Goal: Task Accomplishment & Management: Use online tool/utility

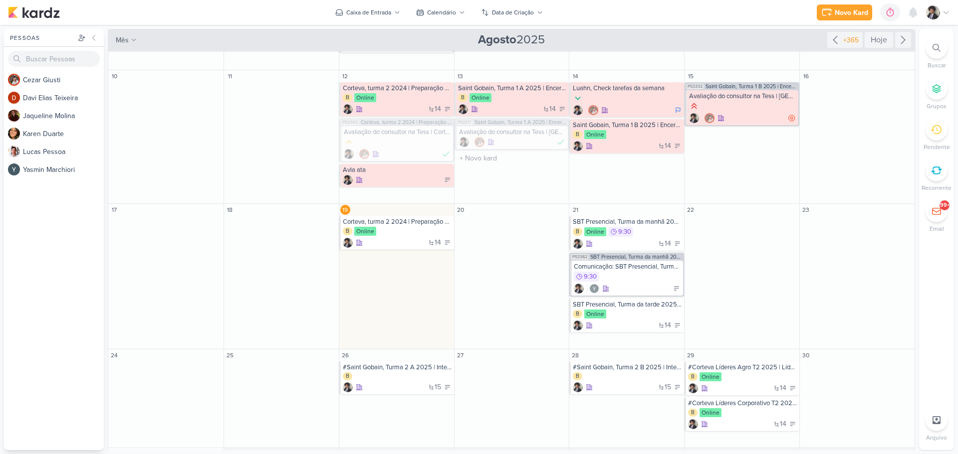
scroll to position [315, 0]
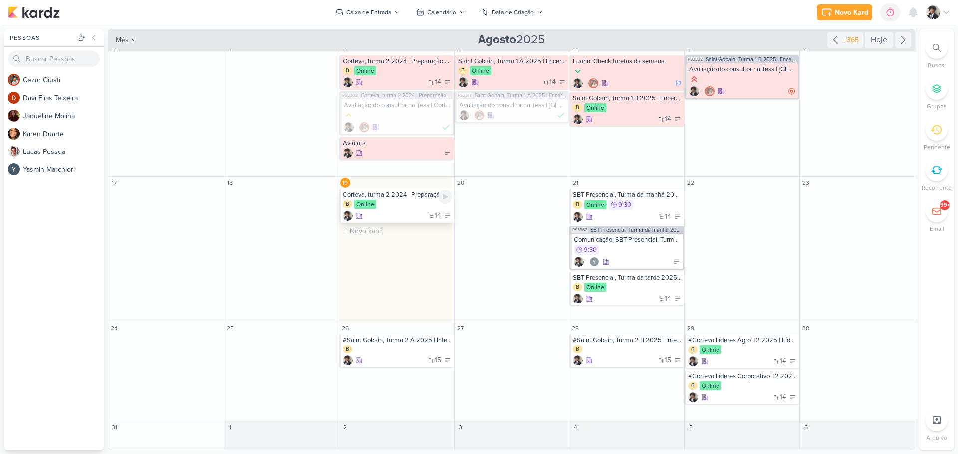
click at [400, 204] on div "B Online" at bounding box center [397, 205] width 109 height 10
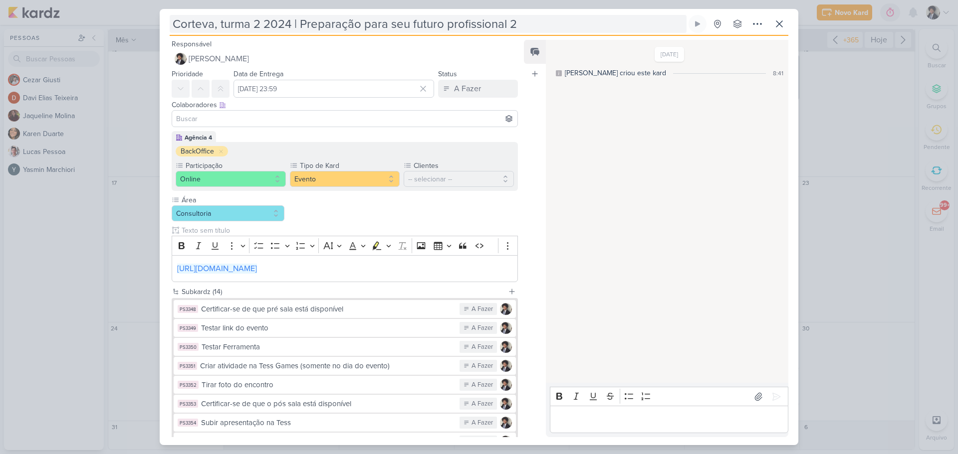
click at [357, 23] on input "Corteva, turma 2 2024 | Preparação para seu futuro profissional 2" at bounding box center [428, 24] width 517 height 18
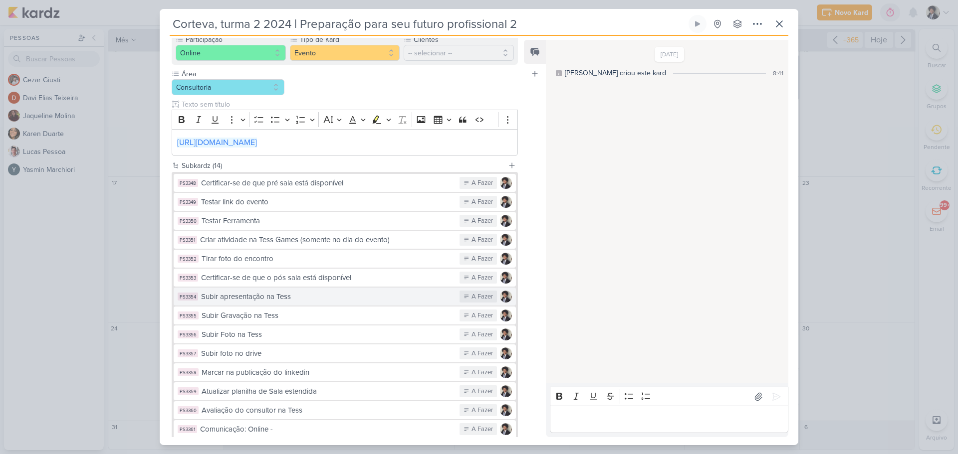
scroll to position [185, 0]
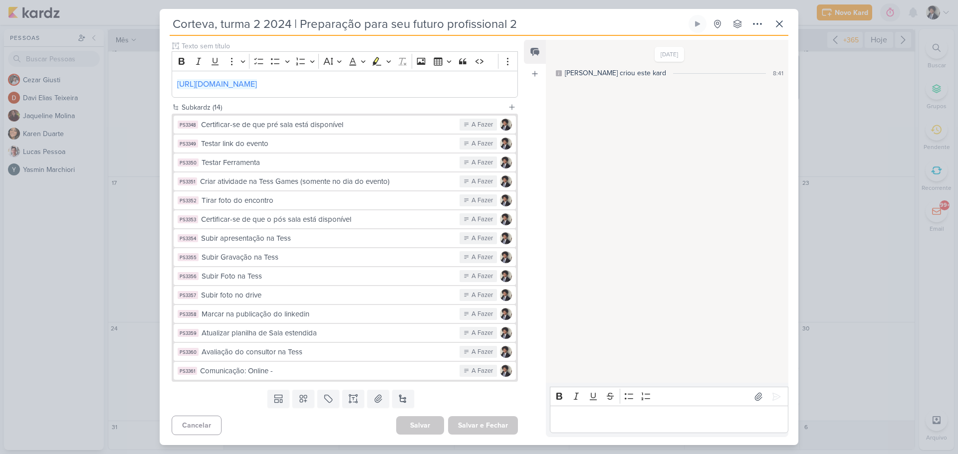
click at [297, 248] on div "PS3348 Certificar-se de que pré sala está disponível A Fazer PS3349 Testar link…" at bounding box center [345, 248] width 342 height 264
click at [298, 242] on div "Subir apresentação na Tess" at bounding box center [327, 238] width 253 height 11
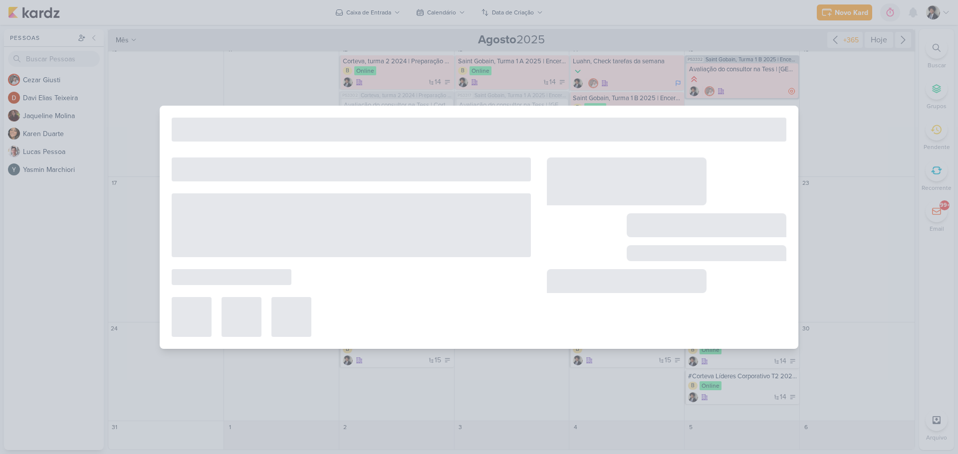
type input "Subir apresentação na Tess"
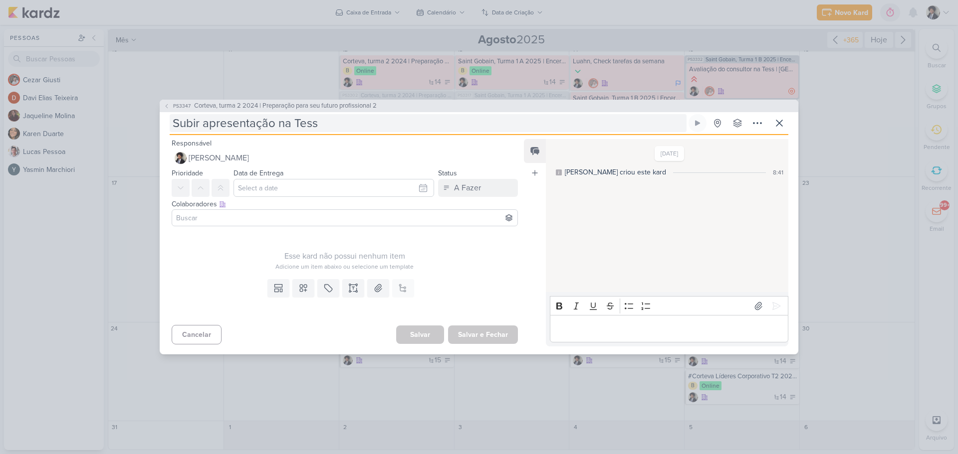
click at [337, 124] on input "Subir apresentação na Tess" at bounding box center [428, 123] width 517 height 18
type input "Subir apresentação na Tess |"
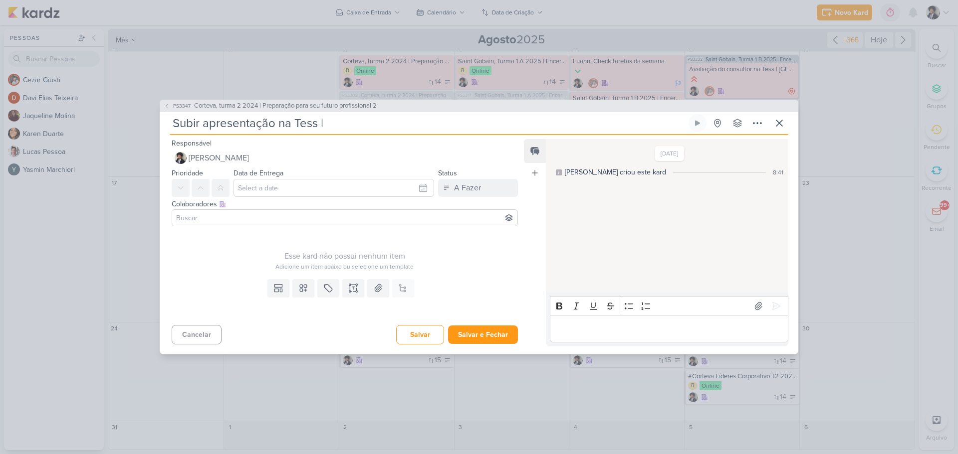
type input "Subir apresentação na Tess |"
paste input "Corteva, turma 2 2024 | Preparação para seu futuro profissional 2"
type input "Subir apresentação na Tess | Corteva, turma 2 2024 | Preparação para seu futuro…"
click at [550, 123] on input "Subir apresentação na Tess | Corteva, turma 2 2024 | Preparação para seu futuro…" at bounding box center [428, 123] width 517 height 18
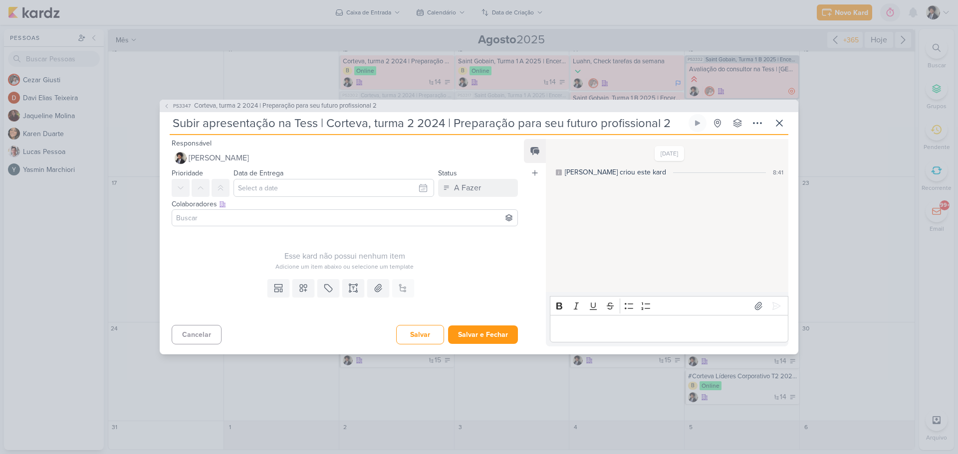
type input "Subir apresentação na Tess | Corteva, turma 2 2024 | Preparação para futuro pro…"
click at [300, 188] on input "text" at bounding box center [333, 188] width 201 height 18
click at [353, 282] on div "19" at bounding box center [358, 283] width 15 height 15
type input "[DATE] 23:59"
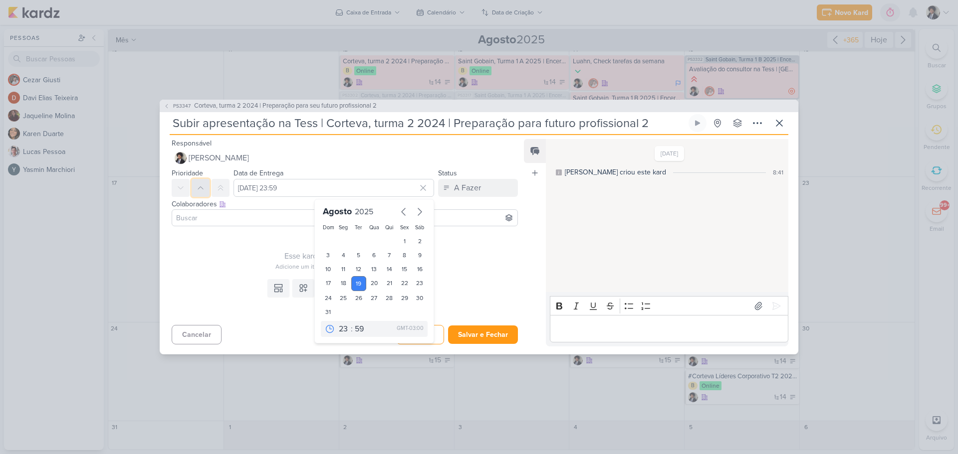
click at [194, 185] on button at bounding box center [201, 188] width 18 height 18
click at [235, 222] on input at bounding box center [344, 218] width 341 height 12
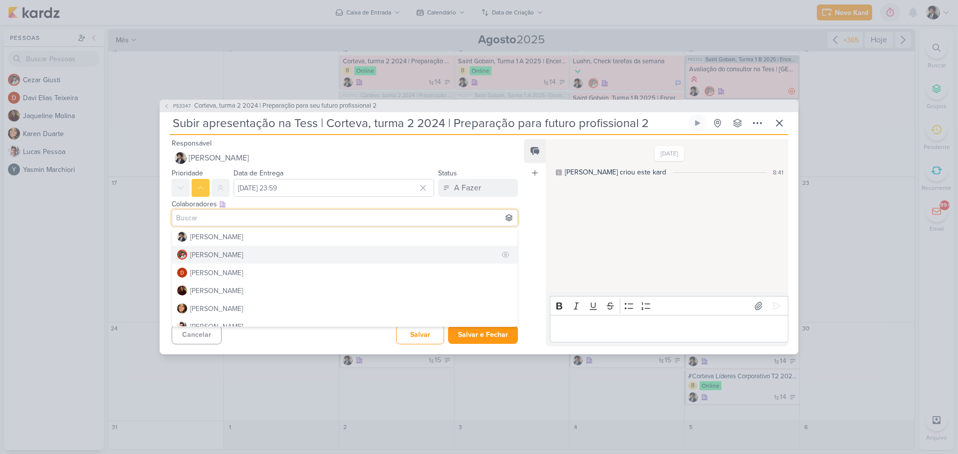
click at [223, 260] on button "[PERSON_NAME]" at bounding box center [344, 255] width 345 height 18
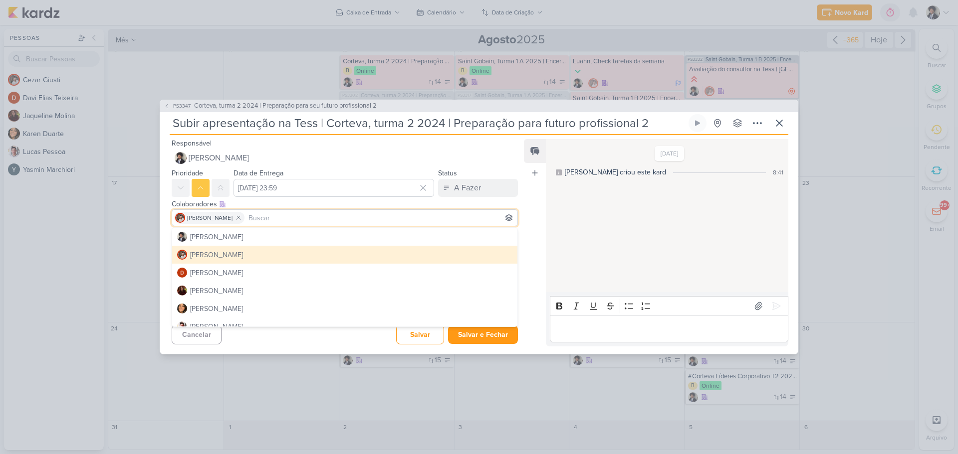
drag, startPoint x: 165, startPoint y: 243, endPoint x: 171, endPoint y: 243, distance: 6.0
click at [165, 243] on div "Esse kard não possui nenhum item Adicione um item abaixo ou selecione um templa…" at bounding box center [341, 252] width 362 height 45
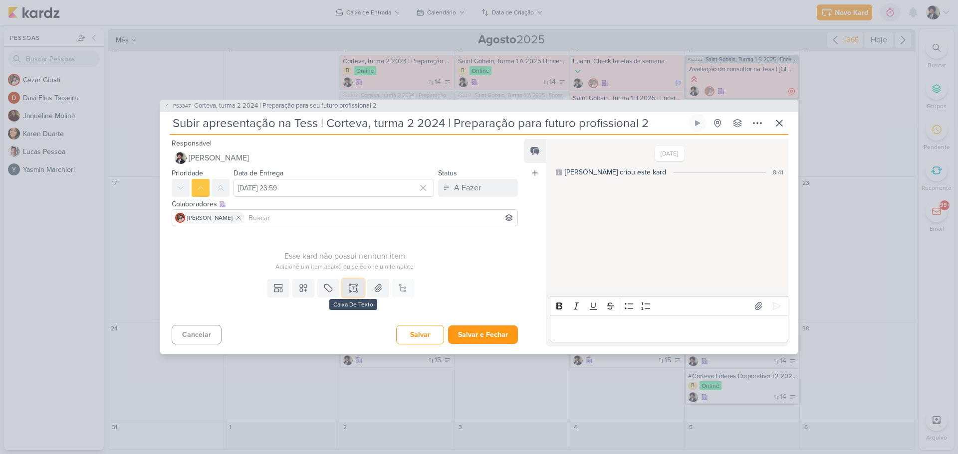
click at [357, 288] on button at bounding box center [353, 288] width 22 height 18
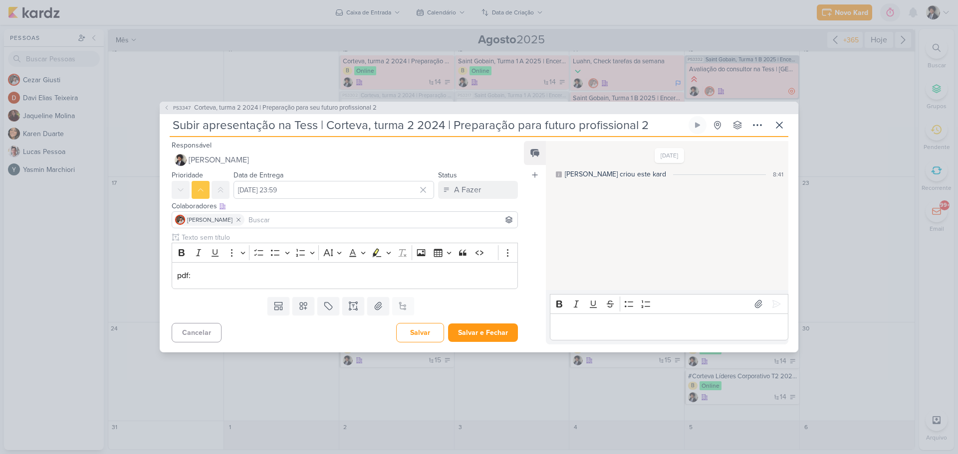
click at [339, 338] on div "Cancelar [GEOGRAPHIC_DATA] Salvar e Fechar Ctrl + Enter" at bounding box center [341, 331] width 362 height 25
click at [476, 333] on button "Salvar e Fechar" at bounding box center [483, 333] width 70 height 18
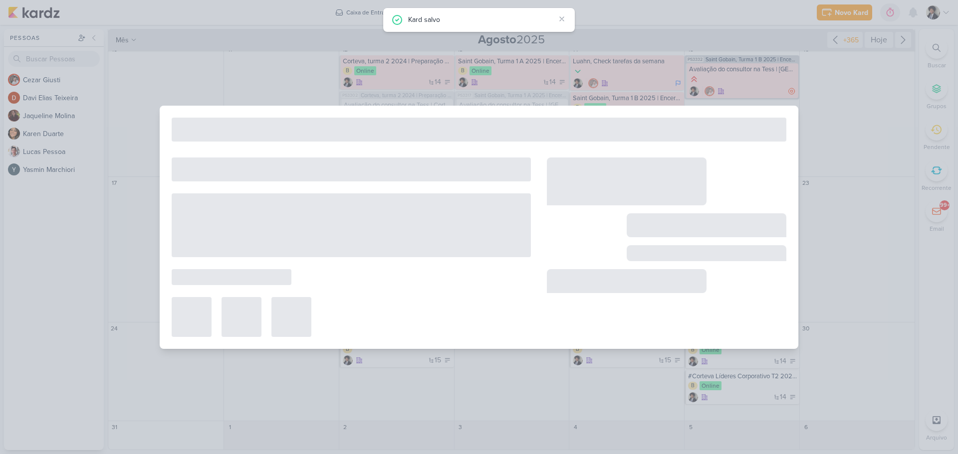
type input "Corteva, turma 2 2024 | Preparação para seu futuro profissional 2"
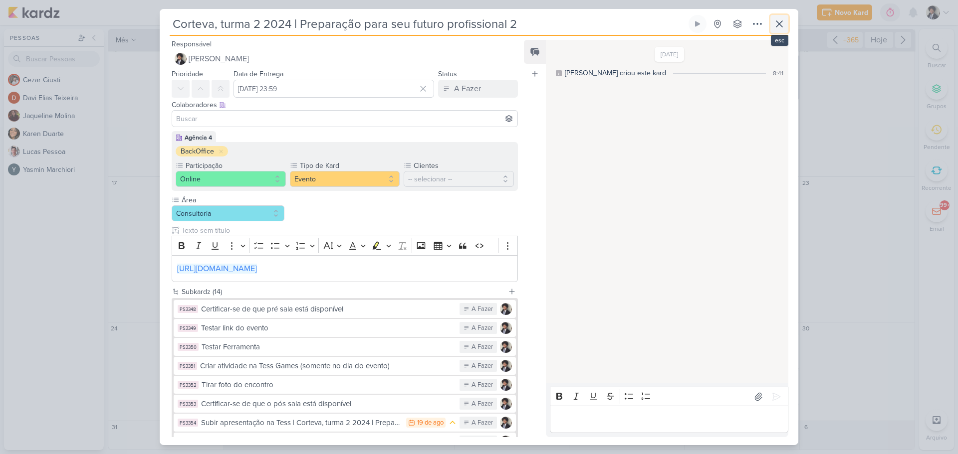
click at [774, 18] on icon at bounding box center [779, 24] width 12 height 12
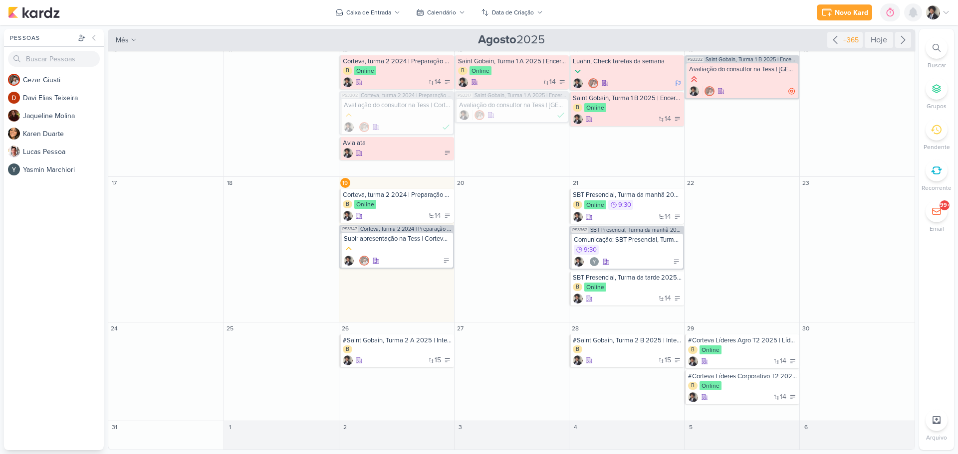
click at [913, 13] on icon at bounding box center [913, 12] width 8 height 9
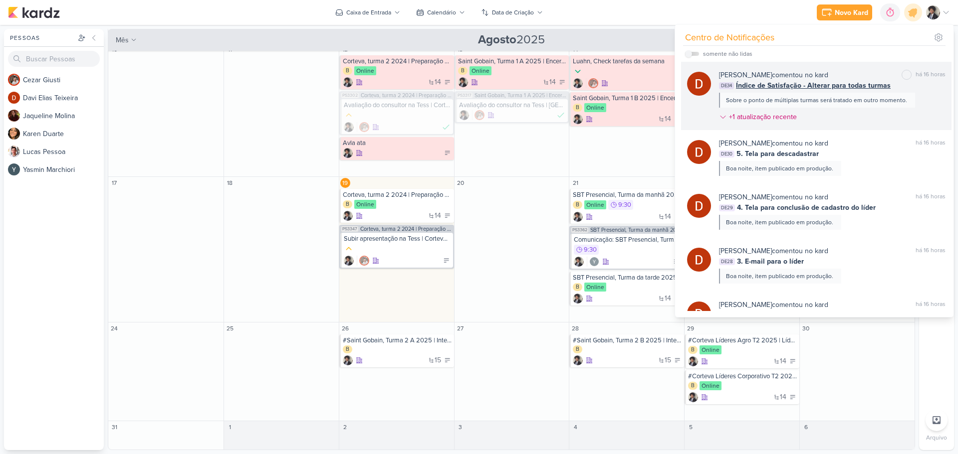
click at [775, 86] on span "Índice de Satisfação - Alterar para todas turmas" at bounding box center [813, 85] width 155 height 10
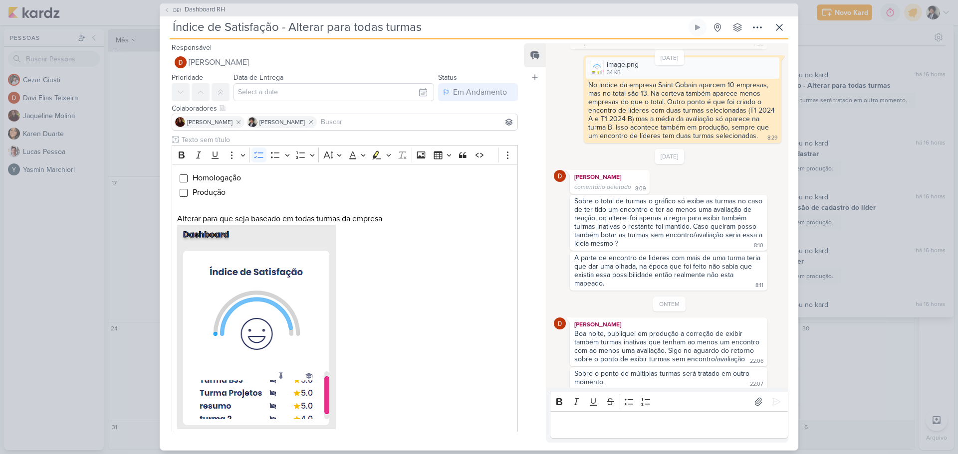
scroll to position [113, 0]
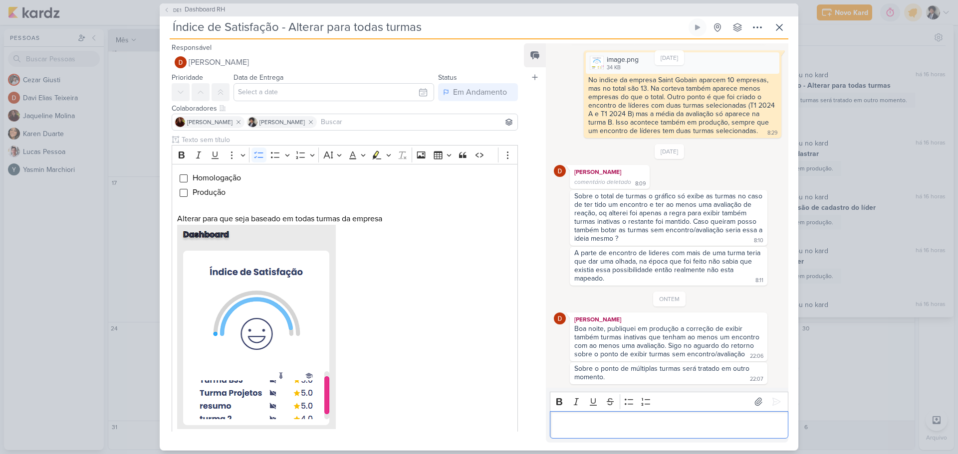
click at [672, 423] on p "Editor editing area: main" at bounding box center [669, 425] width 228 height 12
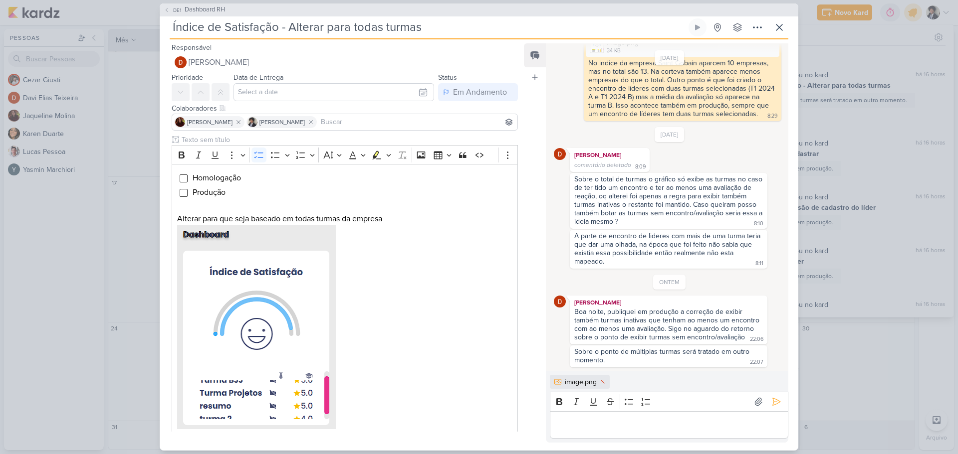
click at [680, 435] on div "Editor editing area: main" at bounding box center [669, 425] width 238 height 27
click at [183, 176] on input "Editor editing area: main" at bounding box center [184, 179] width 8 height 8
click at [182, 178] on input "Editor editing area: main" at bounding box center [184, 179] width 8 height 8
click at [180, 177] on input "Editor editing area: main" at bounding box center [184, 179] width 8 height 8
click at [774, 401] on icon at bounding box center [776, 402] width 10 height 10
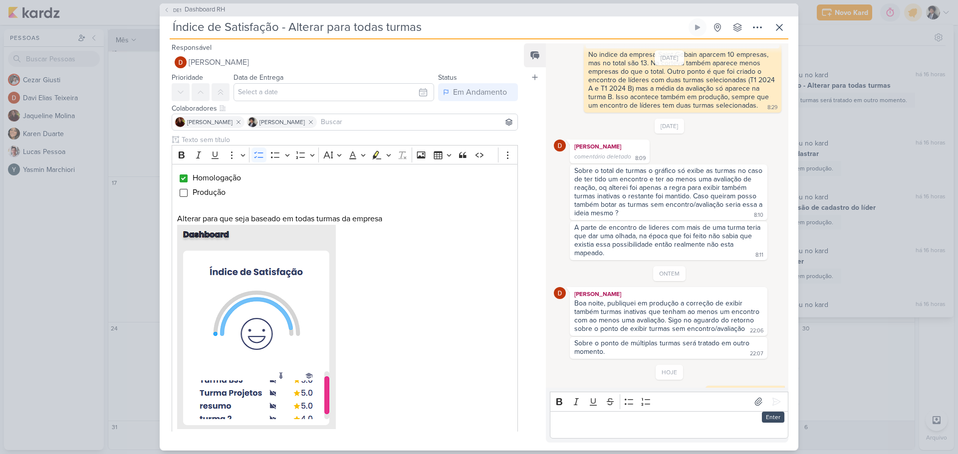
scroll to position [177, 0]
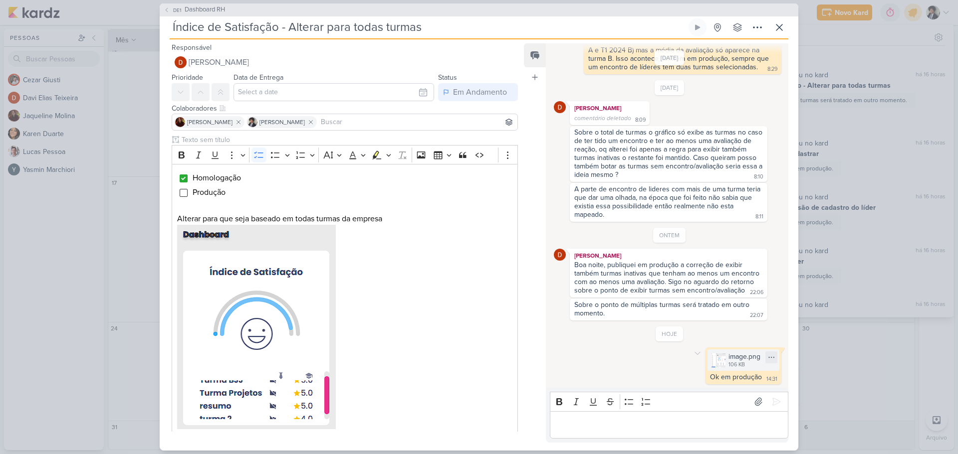
click at [732, 359] on div "image.png" at bounding box center [744, 357] width 32 height 10
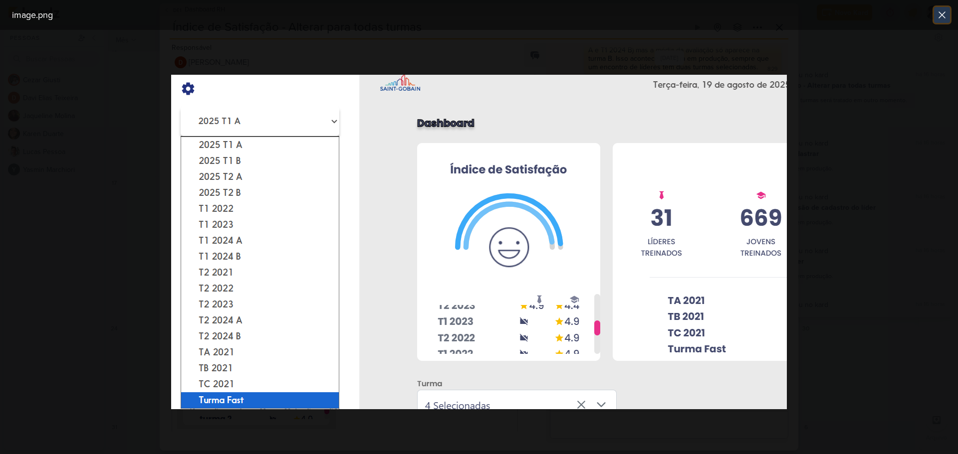
click at [943, 12] on icon at bounding box center [942, 15] width 12 height 12
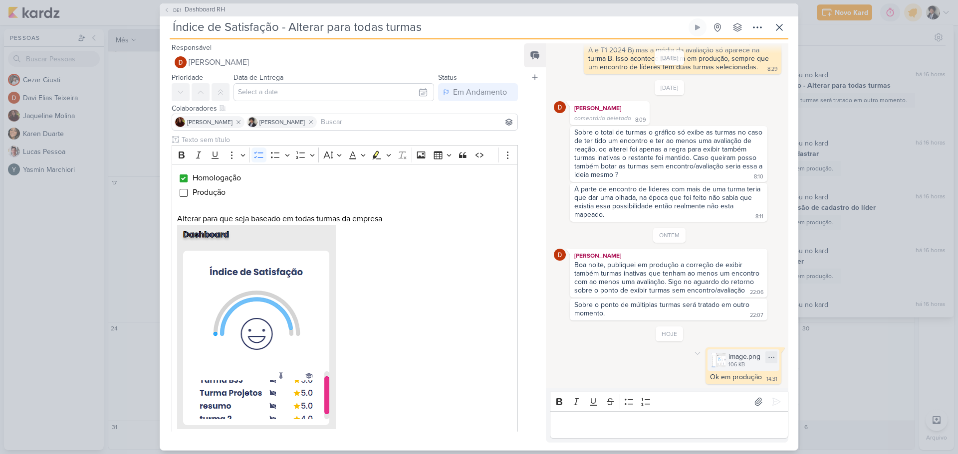
click at [730, 363] on div "106 KB" at bounding box center [744, 365] width 32 height 8
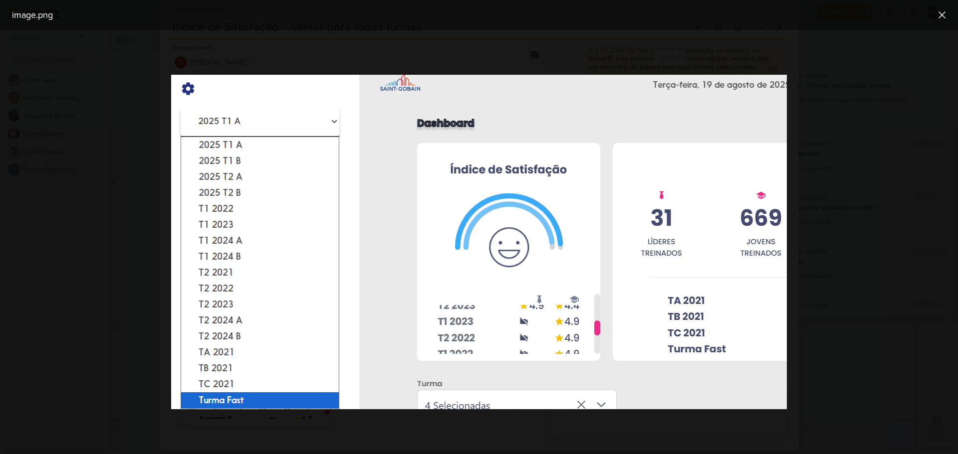
click at [895, 194] on div at bounding box center [479, 242] width 958 height 425
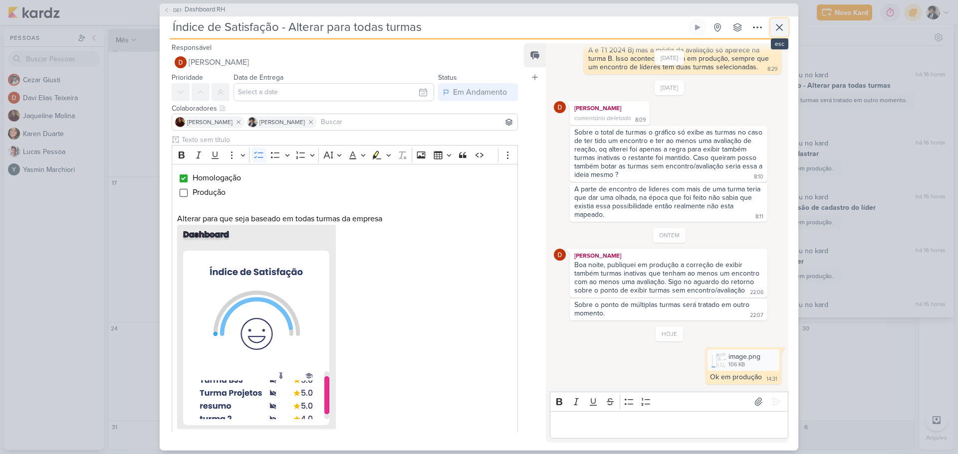
click at [779, 26] on icon at bounding box center [779, 27] width 12 height 12
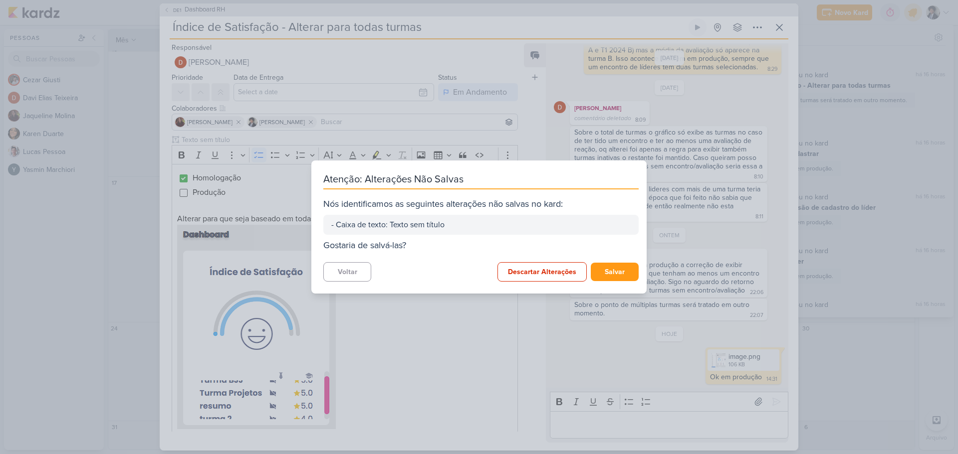
click at [716, 144] on div "Atenção: Alterações Não Salvas Nós identificamos as seguintes alterações não sa…" at bounding box center [479, 227] width 958 height 454
click at [619, 278] on button "Salvar" at bounding box center [615, 272] width 48 height 18
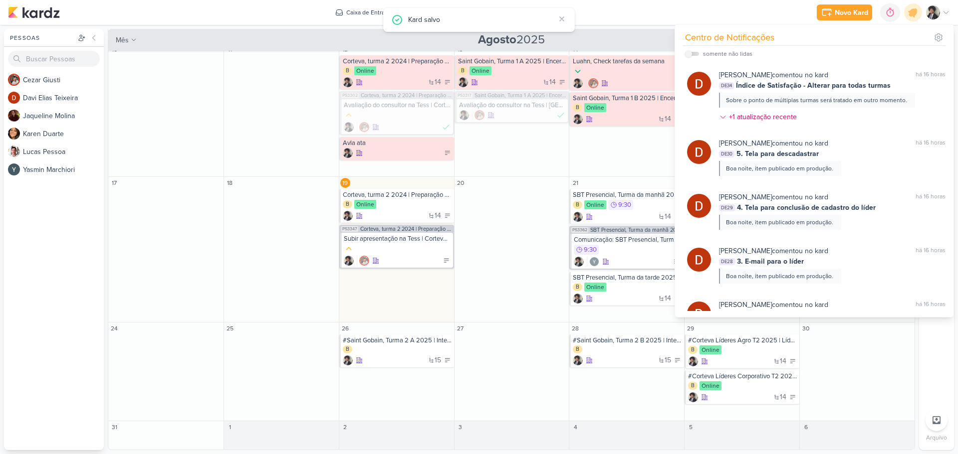
click at [678, 10] on div "Novo Kard Ctrl + k 0h0m Sessão desligada... Hoje 0h0m Semana 0h0m Mês 0h0m" at bounding box center [479, 12] width 942 height 25
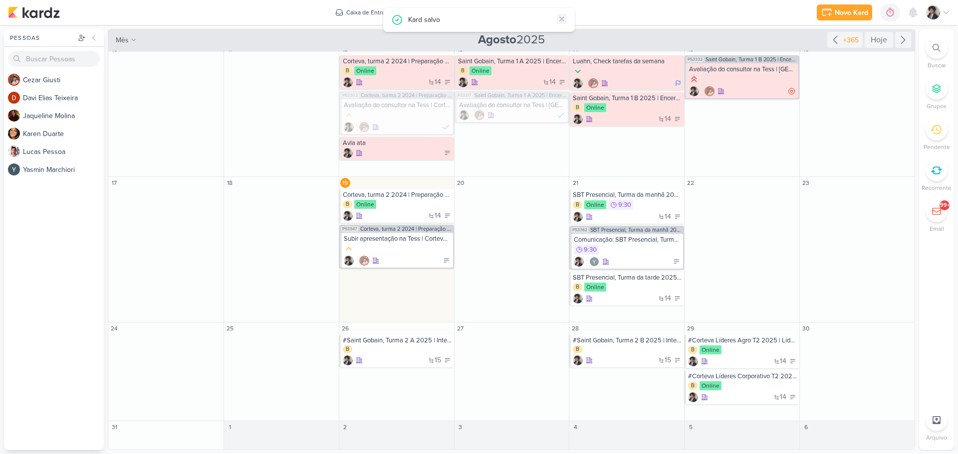
drag, startPoint x: 561, startPoint y: 18, endPoint x: 590, endPoint y: 9, distance: 30.2
click at [562, 18] on icon at bounding box center [562, 19] width 8 height 8
